Goal: Navigation & Orientation: Find specific page/section

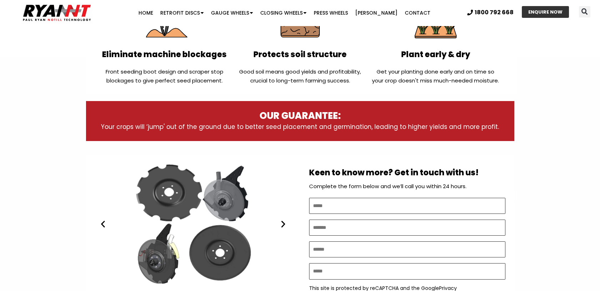
scroll to position [359, 0]
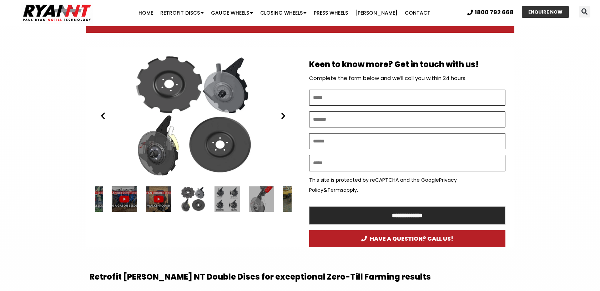
click at [281, 116] on icon "Next slide" at bounding box center [283, 115] width 9 height 9
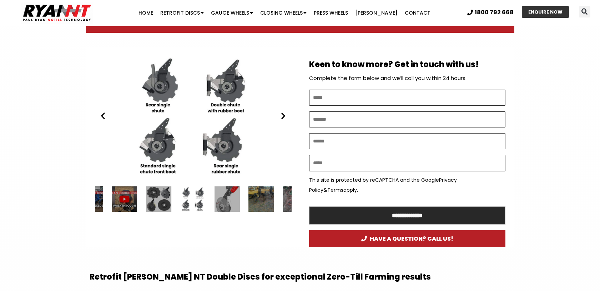
click at [281, 116] on icon "Next slide" at bounding box center [283, 115] width 9 height 9
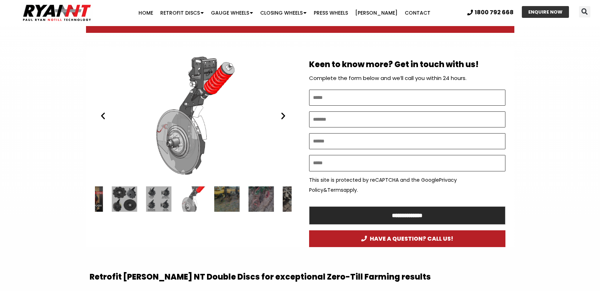
click at [281, 116] on icon "Next slide" at bounding box center [283, 115] width 9 height 9
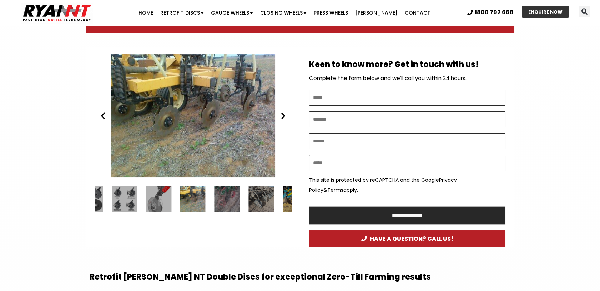
click at [281, 116] on icon "Next slide" at bounding box center [283, 115] width 9 height 9
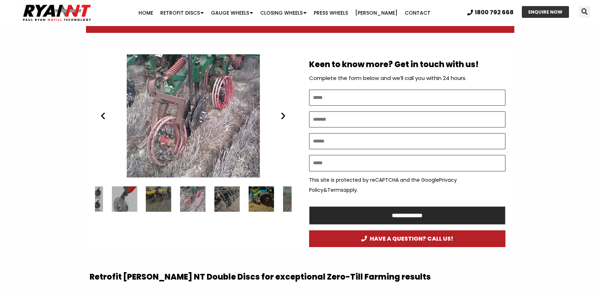
click at [281, 116] on icon "Next slide" at bounding box center [283, 115] width 9 height 9
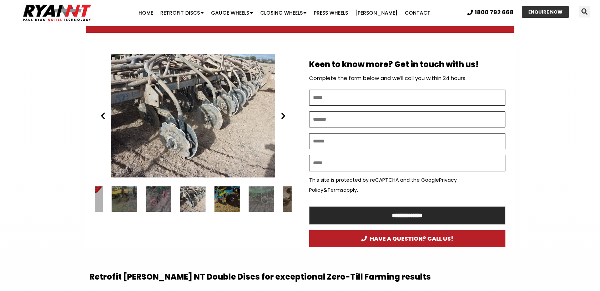
click at [281, 116] on icon "Next slide" at bounding box center [283, 115] width 9 height 9
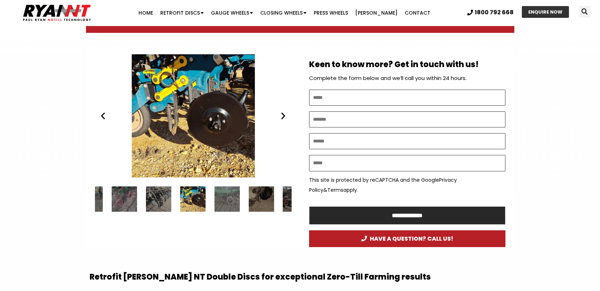
click at [281, 116] on icon "Next slide" at bounding box center [283, 115] width 9 height 9
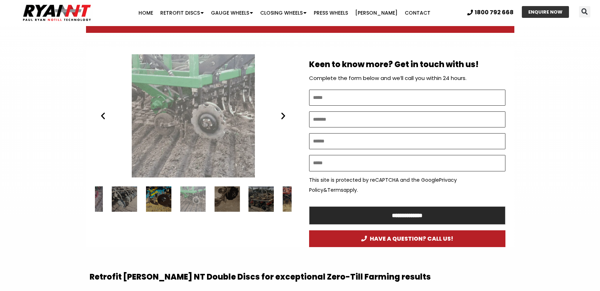
click at [281, 116] on icon "Next slide" at bounding box center [283, 115] width 9 height 9
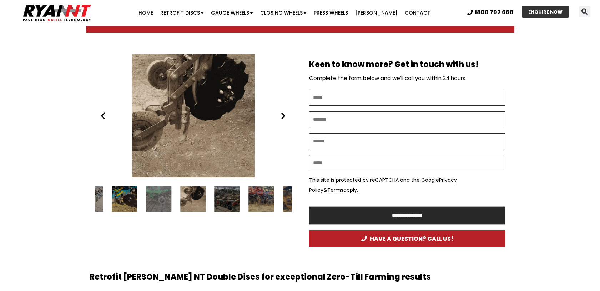
click at [281, 116] on icon "Next slide" at bounding box center [283, 115] width 9 height 9
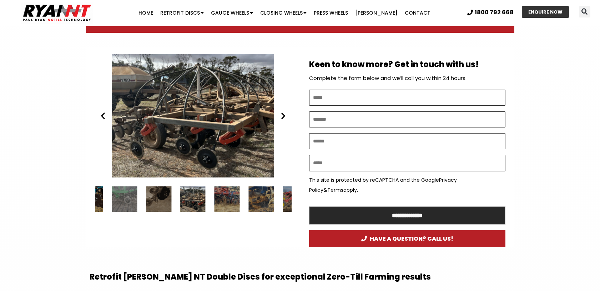
click at [281, 116] on icon "Next slide" at bounding box center [283, 115] width 9 height 9
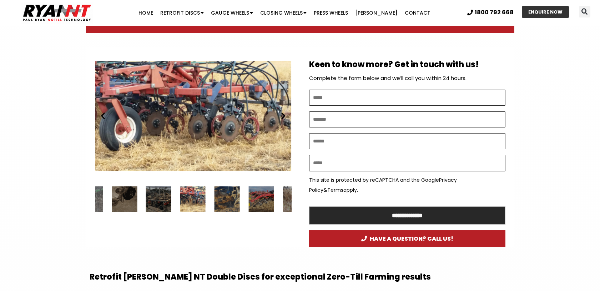
click at [281, 116] on icon "Next slide" at bounding box center [283, 115] width 9 height 9
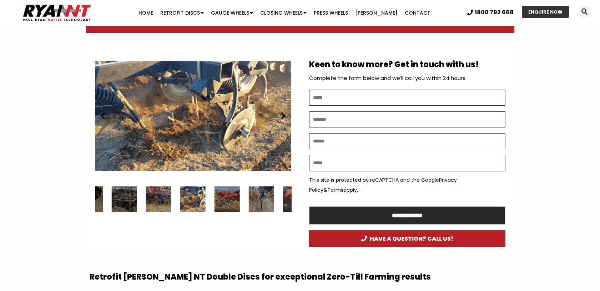
click at [281, 116] on icon "Next slide" at bounding box center [283, 115] width 9 height 9
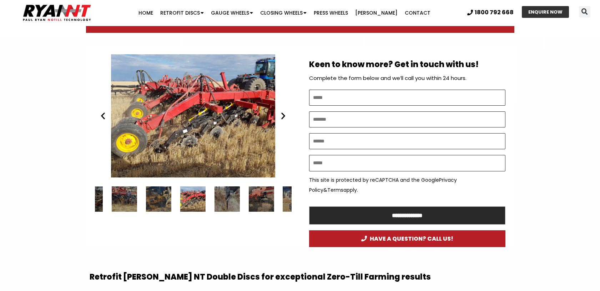
click at [281, 116] on icon "Next slide" at bounding box center [283, 115] width 9 height 9
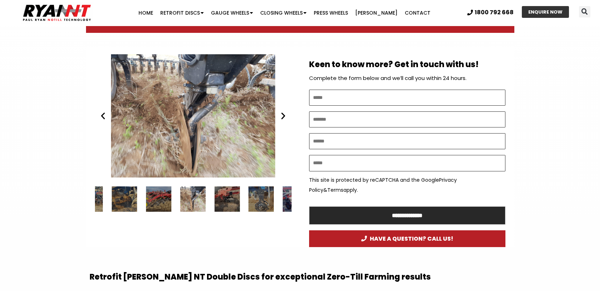
click at [281, 116] on icon "Next slide" at bounding box center [283, 115] width 9 height 9
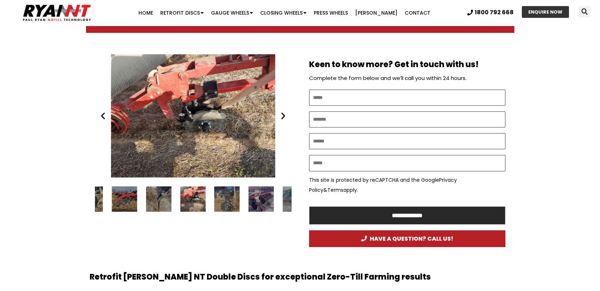
click at [281, 116] on icon "Next slide" at bounding box center [283, 115] width 9 height 9
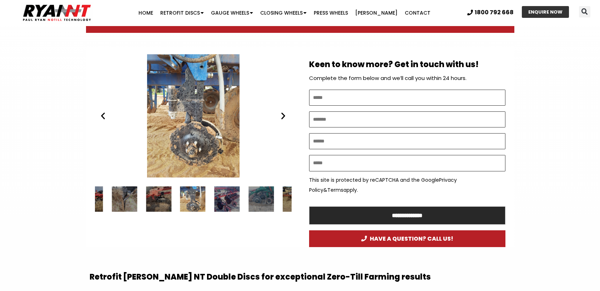
click at [281, 116] on icon "Next slide" at bounding box center [283, 115] width 9 height 9
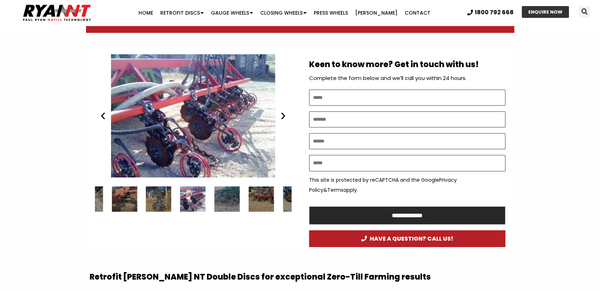
click at [104, 117] on icon "Previous slide" at bounding box center [103, 115] width 9 height 9
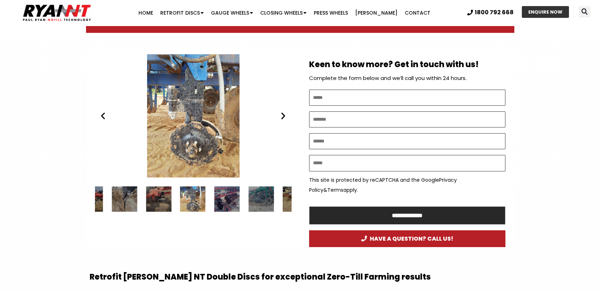
click at [281, 117] on icon "Next slide" at bounding box center [283, 115] width 9 height 9
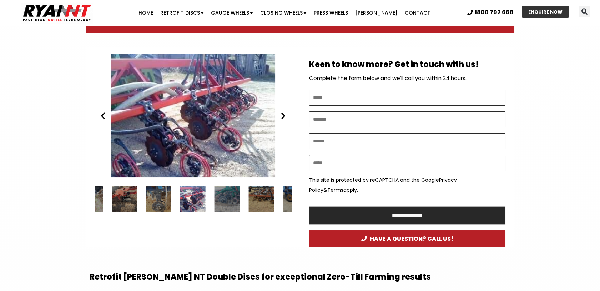
click at [281, 117] on icon "Next slide" at bounding box center [283, 115] width 9 height 9
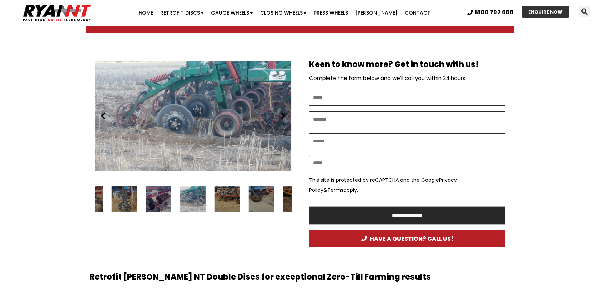
click at [281, 117] on icon "Next slide" at bounding box center [283, 115] width 9 height 9
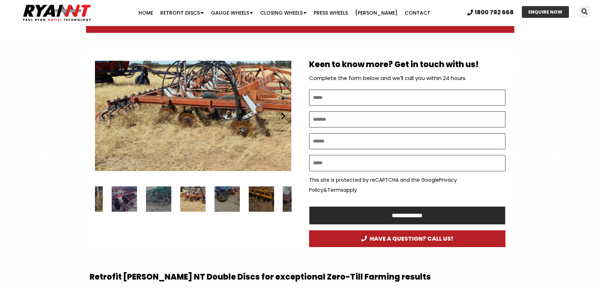
click at [281, 117] on icon "Next slide" at bounding box center [283, 115] width 9 height 9
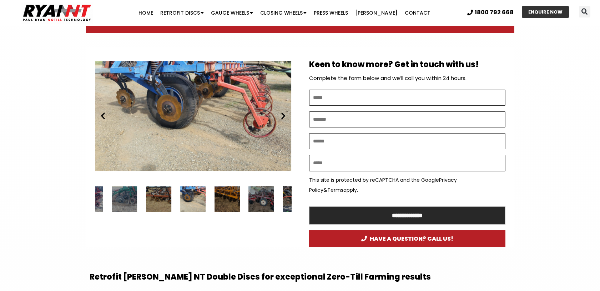
click at [281, 117] on icon "Next slide" at bounding box center [283, 115] width 9 height 9
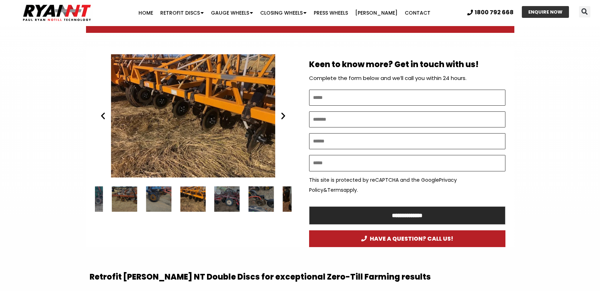
click at [281, 117] on icon "Next slide" at bounding box center [283, 115] width 9 height 9
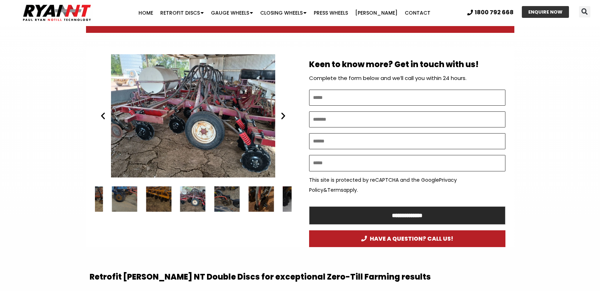
click at [281, 117] on icon "Next slide" at bounding box center [283, 115] width 9 height 9
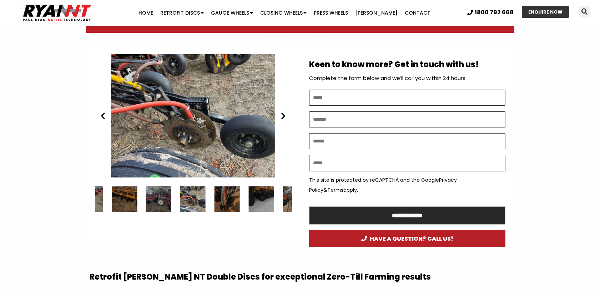
click at [281, 117] on icon "Next slide" at bounding box center [283, 115] width 9 height 9
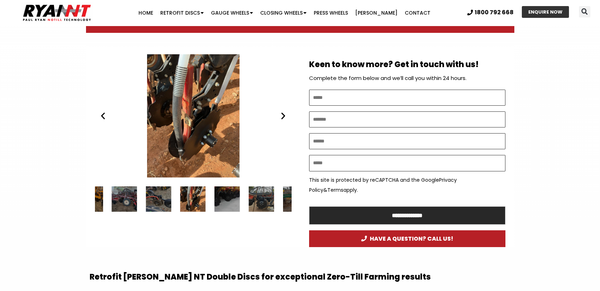
click at [281, 117] on icon "Next slide" at bounding box center [283, 115] width 9 height 9
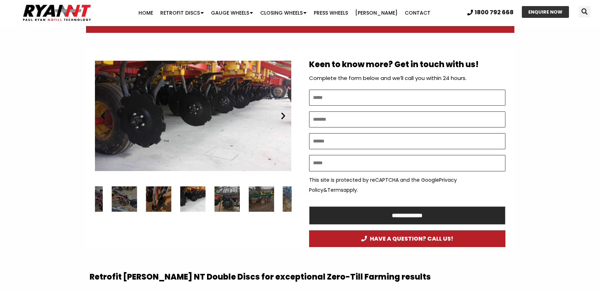
click at [281, 117] on icon "Next slide" at bounding box center [283, 115] width 9 height 9
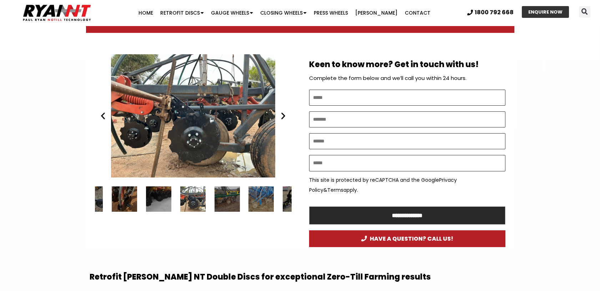
click at [281, 117] on icon "Next slide" at bounding box center [283, 115] width 9 height 9
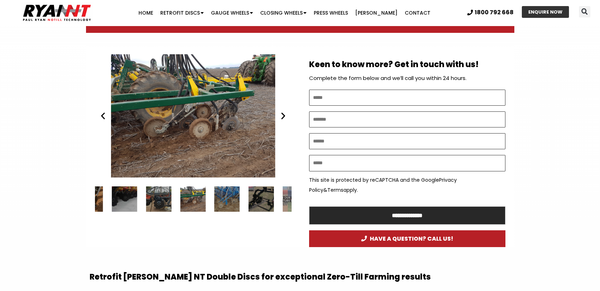
click at [281, 117] on icon "Next slide" at bounding box center [283, 115] width 9 height 9
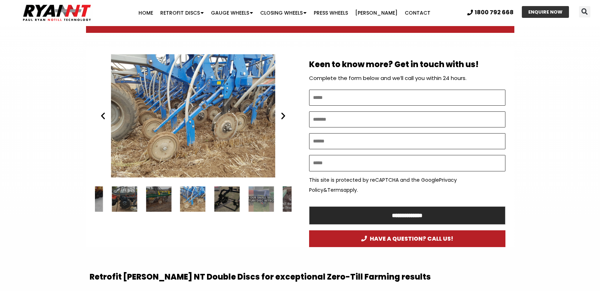
click at [281, 117] on icon "Next slide" at bounding box center [283, 115] width 9 height 9
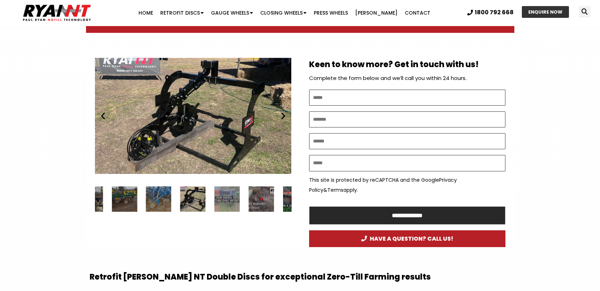
click at [281, 117] on icon "Next slide" at bounding box center [283, 115] width 9 height 9
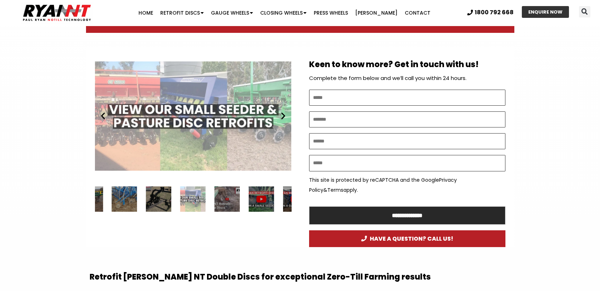
click at [196, 113] on div "Small farm seeder and pasture drill double disc retrofits" at bounding box center [193, 115] width 196 height 123
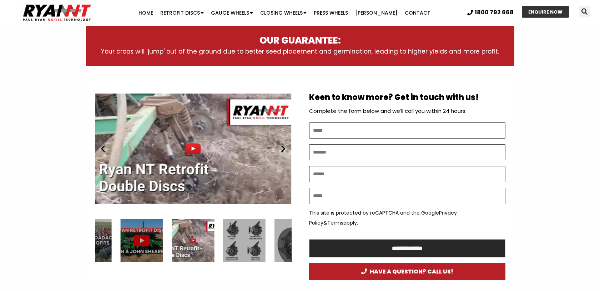
scroll to position [359, 0]
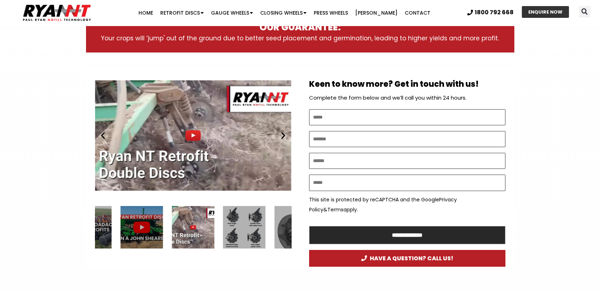
click at [281, 136] on icon "Next slide" at bounding box center [283, 135] width 9 height 9
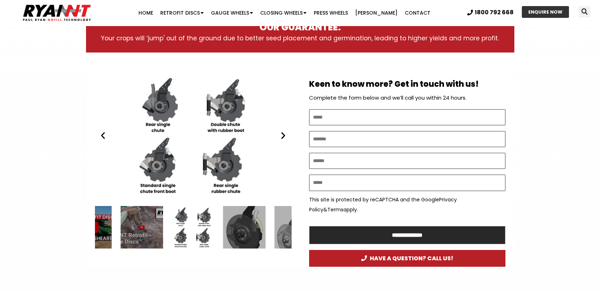
click at [281, 136] on icon "Next slide" at bounding box center [283, 135] width 9 height 9
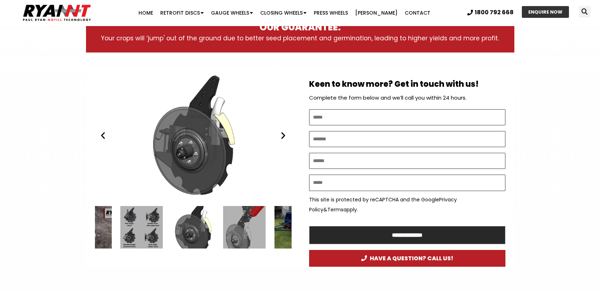
click at [281, 136] on icon "Next slide" at bounding box center [283, 135] width 9 height 9
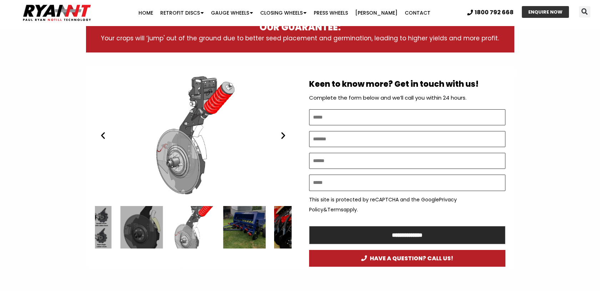
click at [281, 136] on icon "Next slide" at bounding box center [283, 135] width 9 height 9
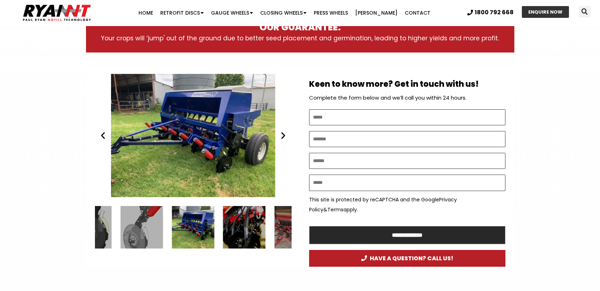
click at [281, 136] on icon "Next slide" at bounding box center [283, 135] width 9 height 9
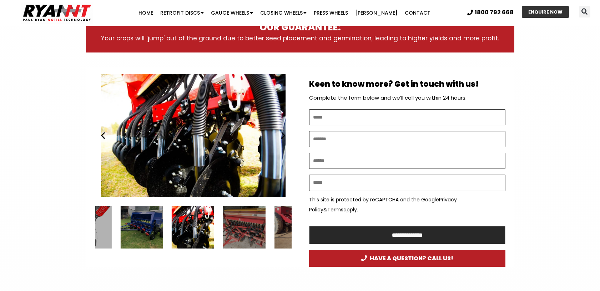
click at [103, 136] on icon "Previous slide" at bounding box center [103, 135] width 9 height 9
click at [372, 15] on link "[PERSON_NAME]" at bounding box center [377, 13] width 50 height 14
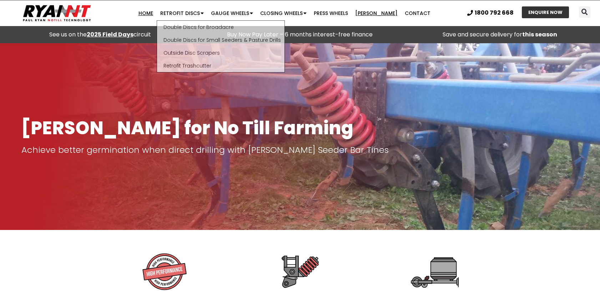
click at [155, 14] on link "Home" at bounding box center [146, 13] width 22 height 14
